Goal: Task Accomplishment & Management: Manage account settings

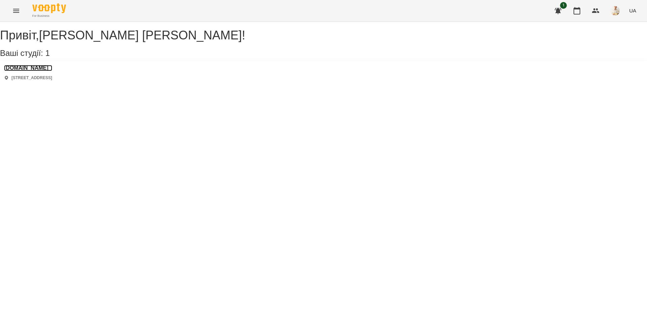
click at [26, 71] on h3 "[DOMAIN_NAME]" at bounding box center [28, 68] width 48 height 6
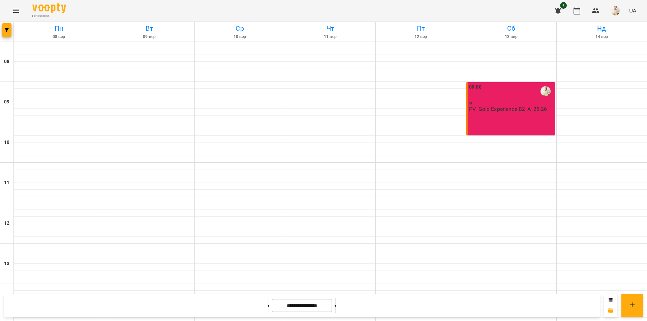
click at [336, 304] on button at bounding box center [335, 305] width 2 height 15
type input "**********"
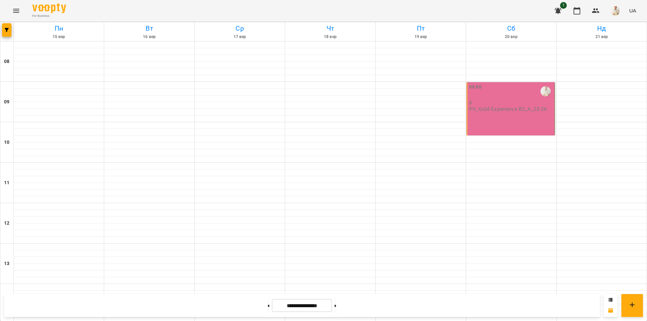
scroll to position [276, 0]
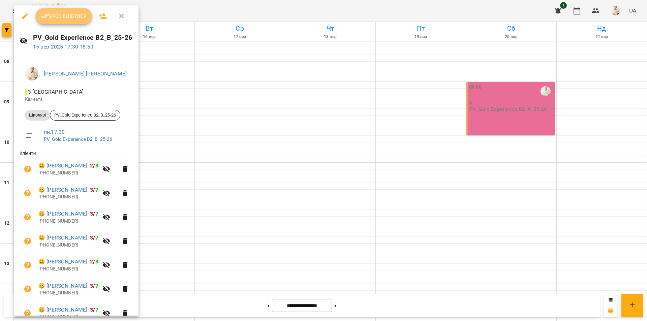
click at [54, 14] on span "Урок відбувся" at bounding box center [64, 16] width 46 height 8
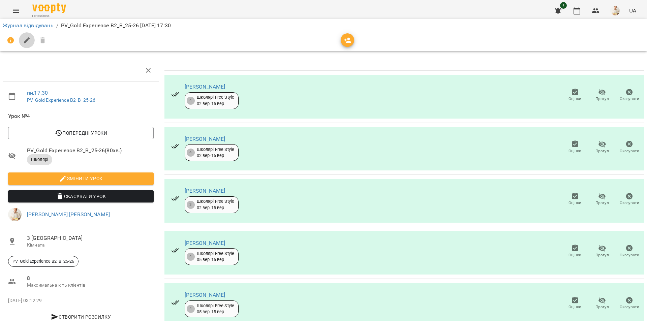
click at [23, 40] on icon "button" at bounding box center [27, 40] width 8 height 8
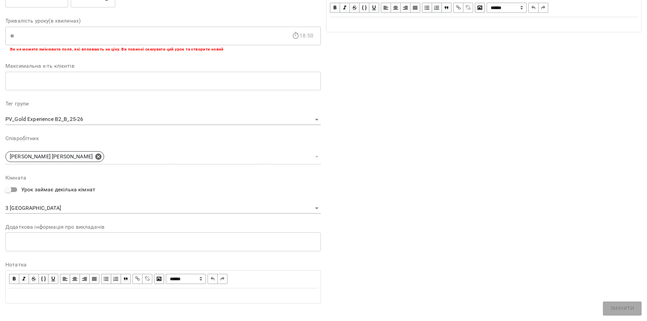
scroll to position [127, 0]
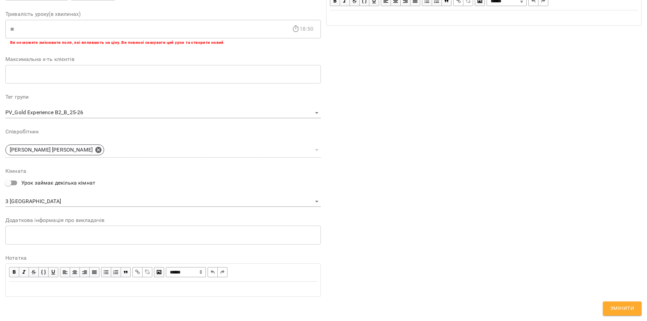
click at [30, 289] on div "Edit text" at bounding box center [163, 289] width 308 height 8
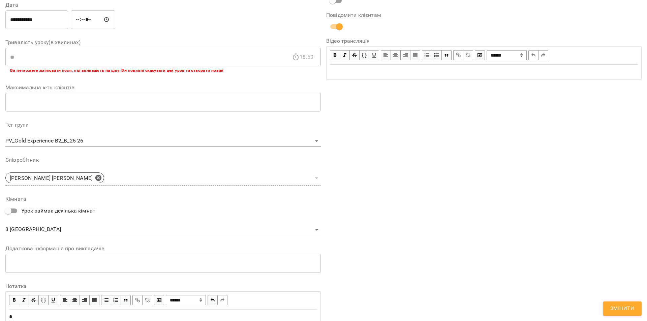
scroll to position [155, 0]
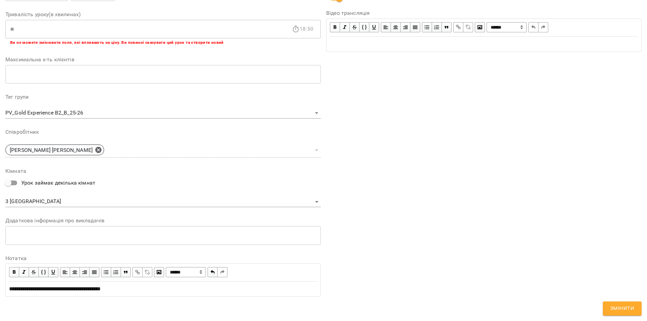
click at [614, 304] on span "Змінити" at bounding box center [622, 308] width 24 height 9
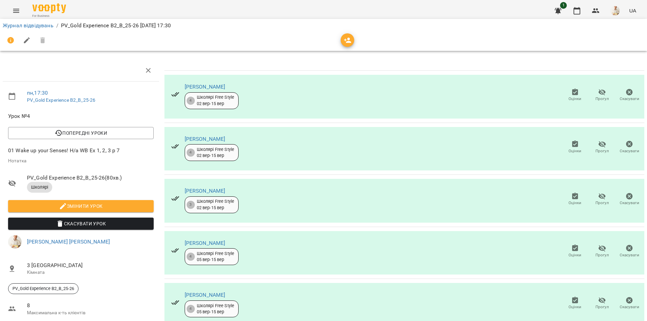
click at [598, 196] on icon "button" at bounding box center [601, 196] width 7 height 6
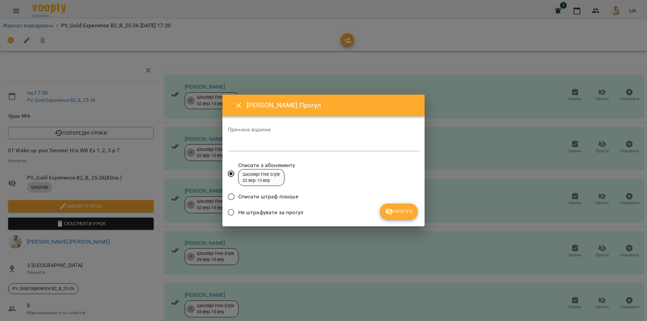
click at [254, 144] on textarea at bounding box center [323, 145] width 191 height 6
type textarea "*********"
click at [403, 212] on span "Прогул" at bounding box center [398, 211] width 27 height 8
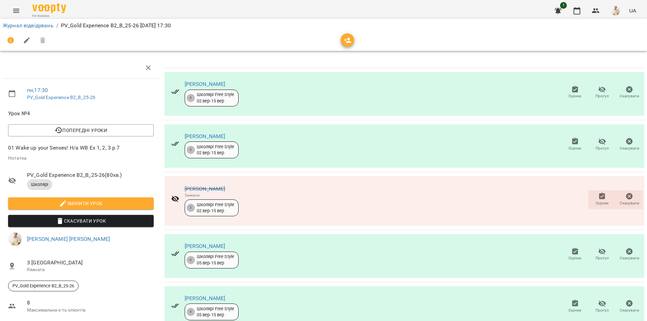
scroll to position [130, 0]
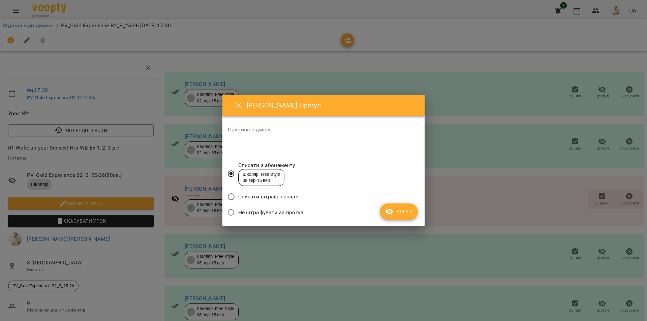
click at [255, 147] on textarea at bounding box center [323, 145] width 191 height 6
type textarea "*********"
click at [395, 208] on span "Прогул" at bounding box center [398, 211] width 27 height 8
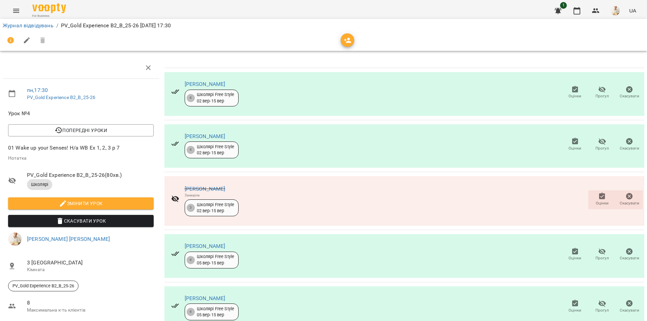
scroll to position [136, 0]
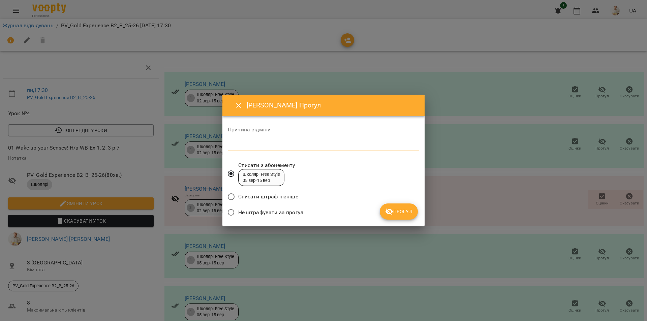
click at [234, 144] on textarea at bounding box center [323, 145] width 191 height 6
type textarea "**********"
click at [397, 212] on span "Прогул" at bounding box center [398, 211] width 27 height 8
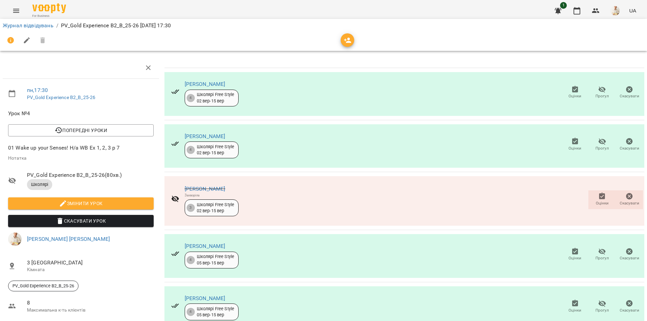
scroll to position [7, 0]
click at [25, 26] on link "Журнал відвідувань" at bounding box center [28, 25] width 51 height 6
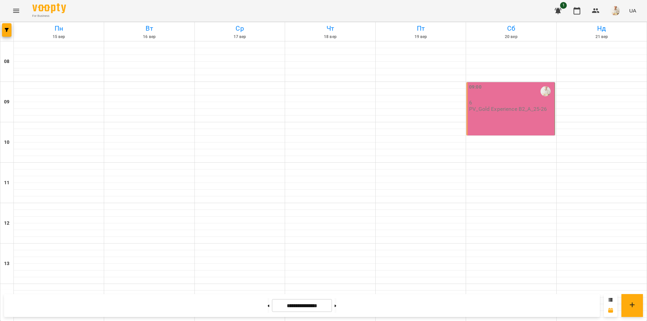
scroll to position [276, 0]
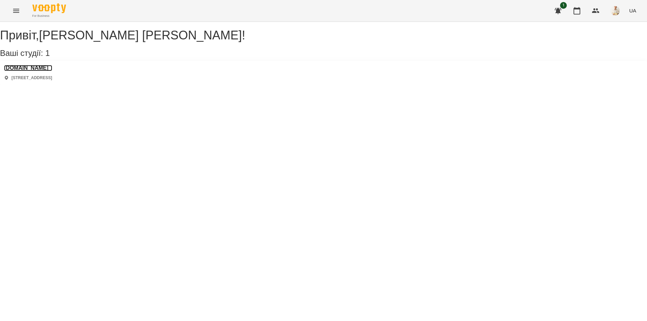
click at [31, 71] on h3 "[DOMAIN_NAME]" at bounding box center [28, 68] width 48 height 6
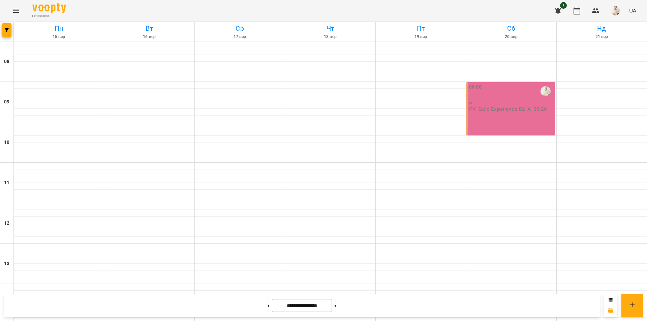
scroll to position [276, 0]
